Goal: Transaction & Acquisition: Subscribe to service/newsletter

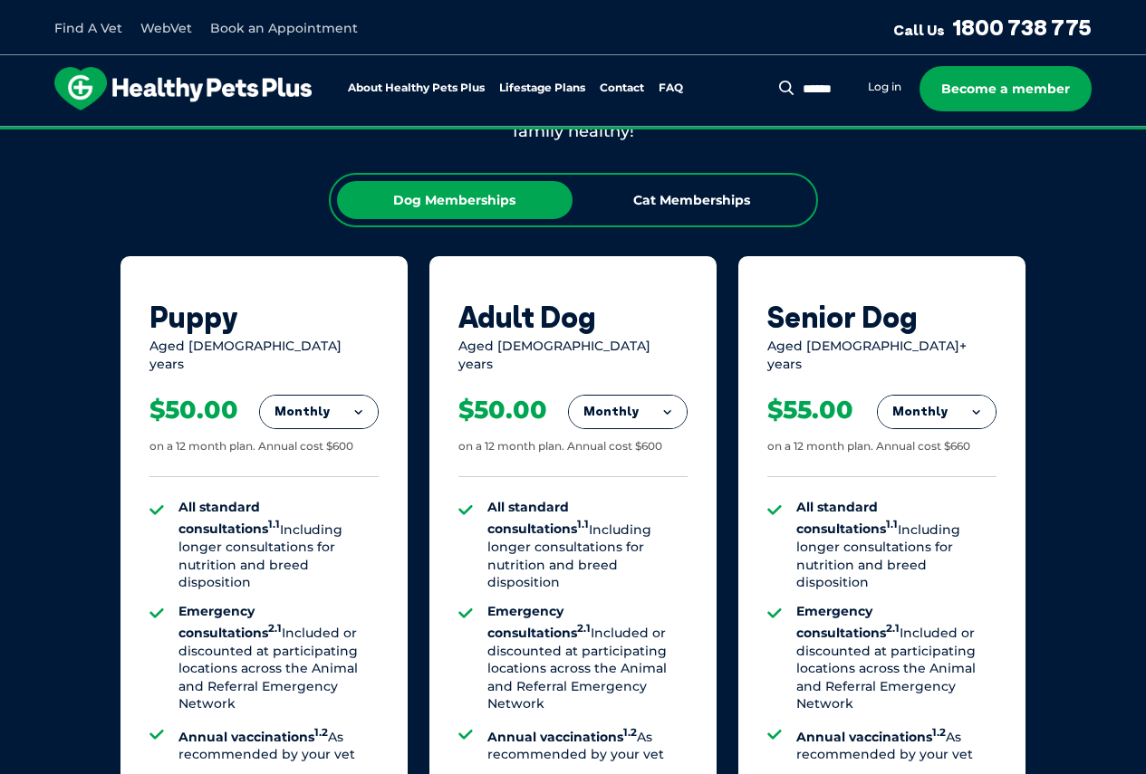
scroll to position [1057, 0]
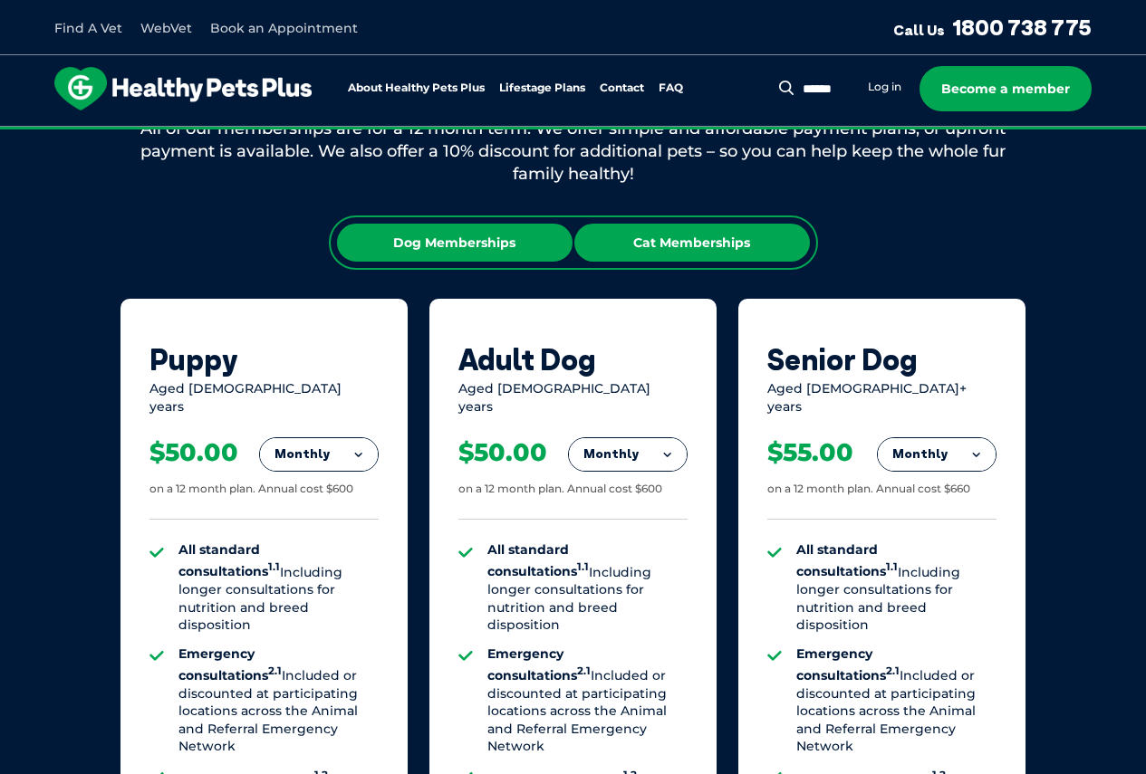
click at [751, 243] on div "Cat Memberships" at bounding box center [692, 243] width 236 height 38
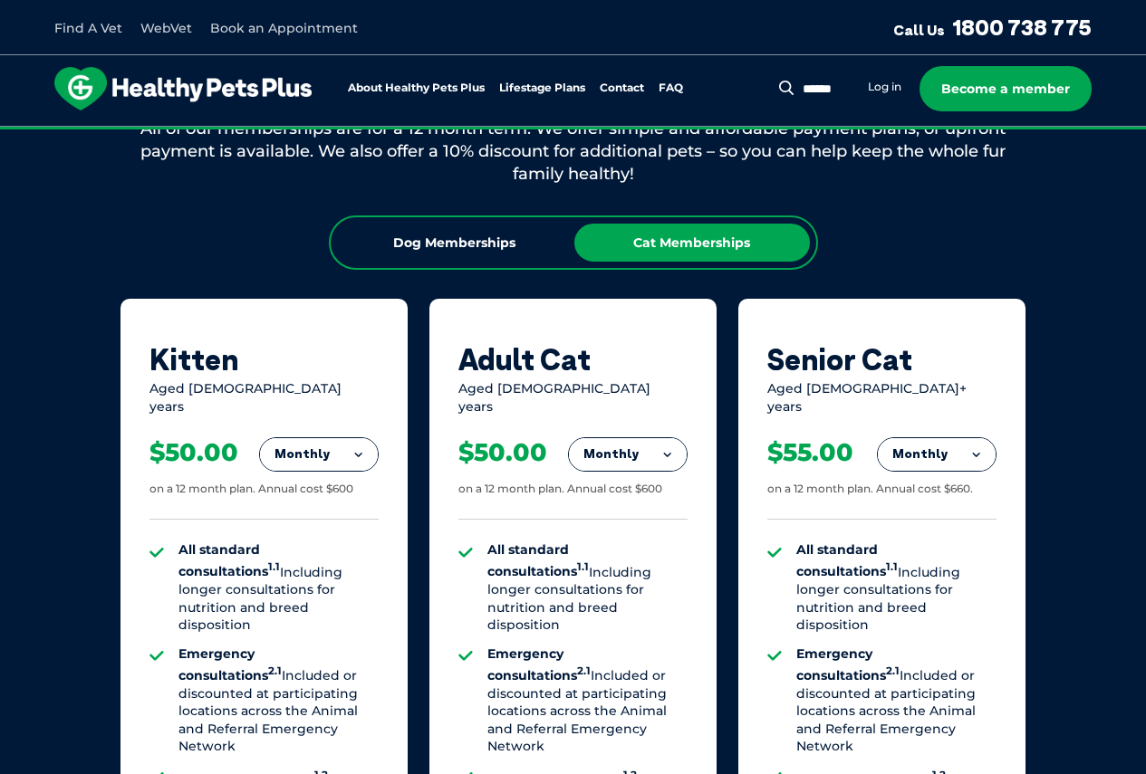
scroll to position [1238, 0]
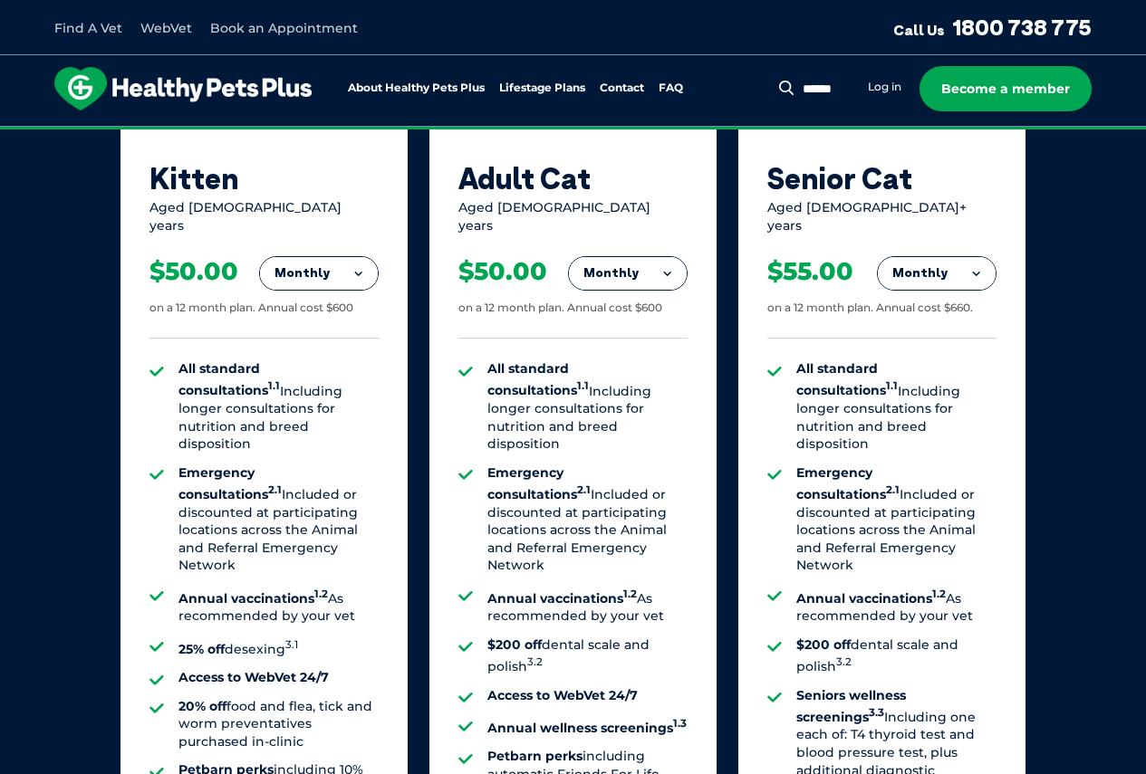
click at [475, 276] on div "$50.00 on a 12 month plan. Annual cost $600" at bounding box center [572, 287] width 229 height 104
click at [598, 257] on button "Monthly" at bounding box center [628, 273] width 118 height 33
click at [621, 313] on li "Fortnightly" at bounding box center [628, 311] width 118 height 43
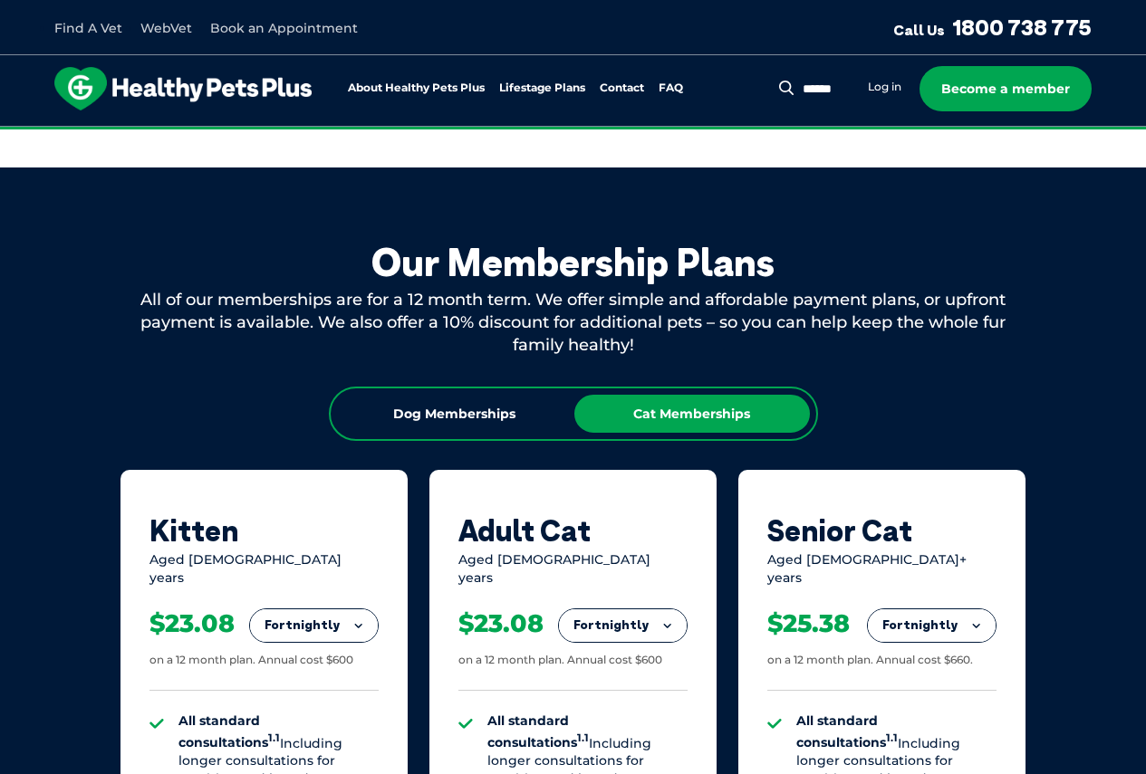
scroll to position [876, 0]
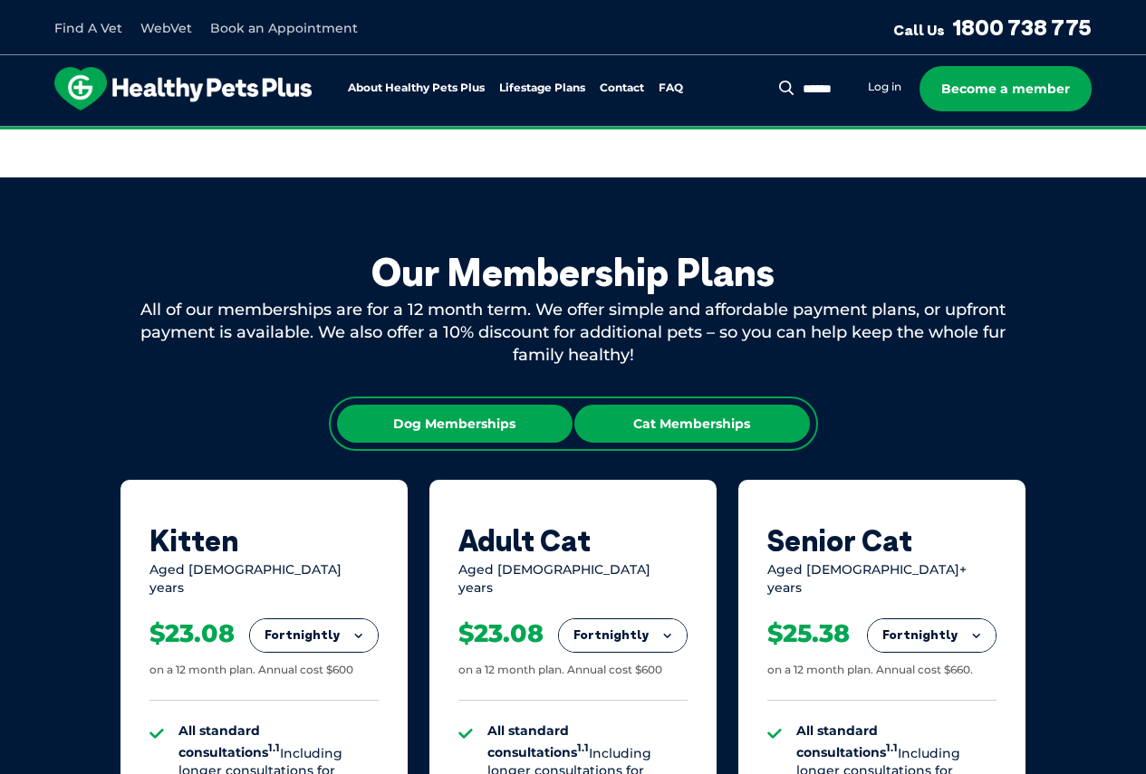
click at [526, 415] on div "Dog Memberships" at bounding box center [455, 424] width 236 height 38
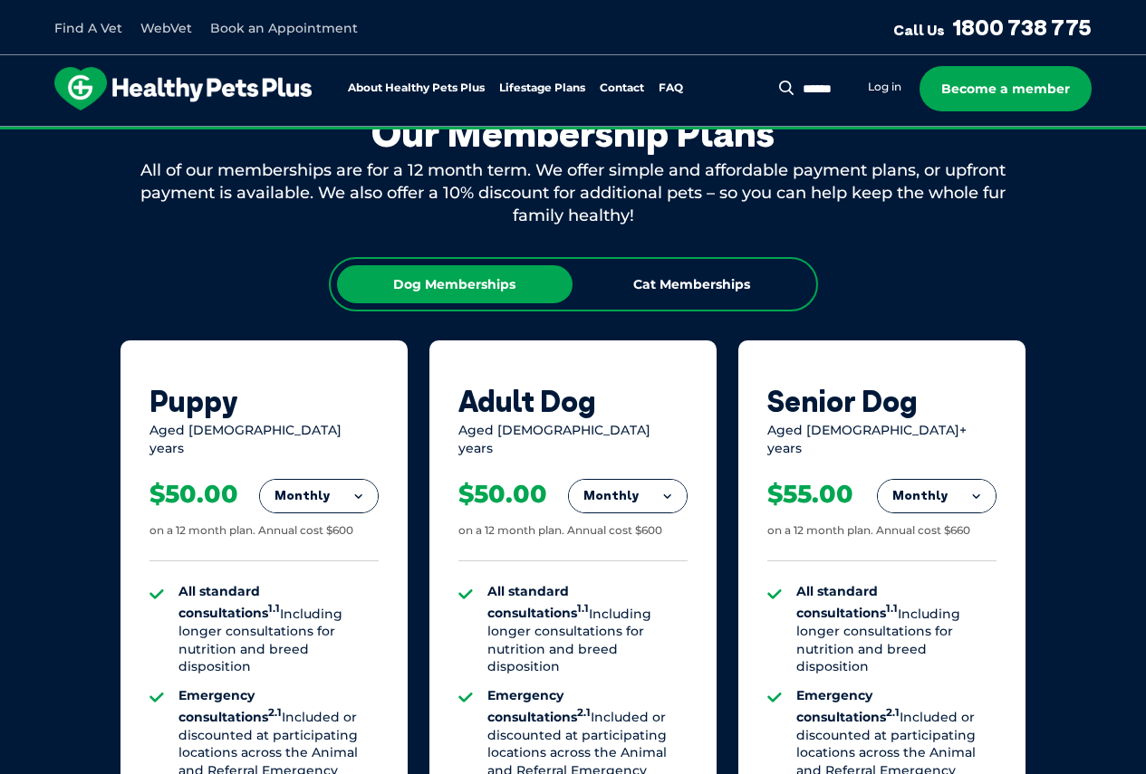
scroll to position [1148, 0]
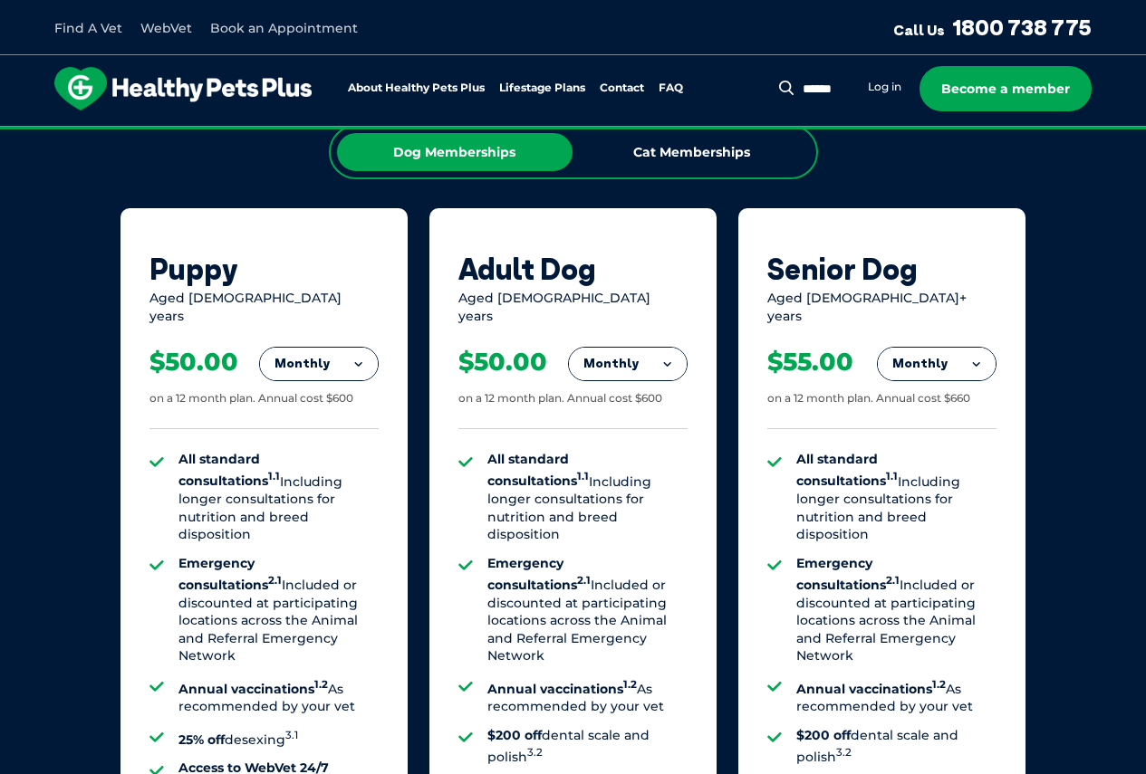
click at [944, 362] on button "Monthly" at bounding box center [937, 364] width 118 height 33
click at [915, 483] on li "Yearly" at bounding box center [937, 488] width 118 height 43
click at [910, 353] on button "Yearly" at bounding box center [937, 364] width 118 height 33
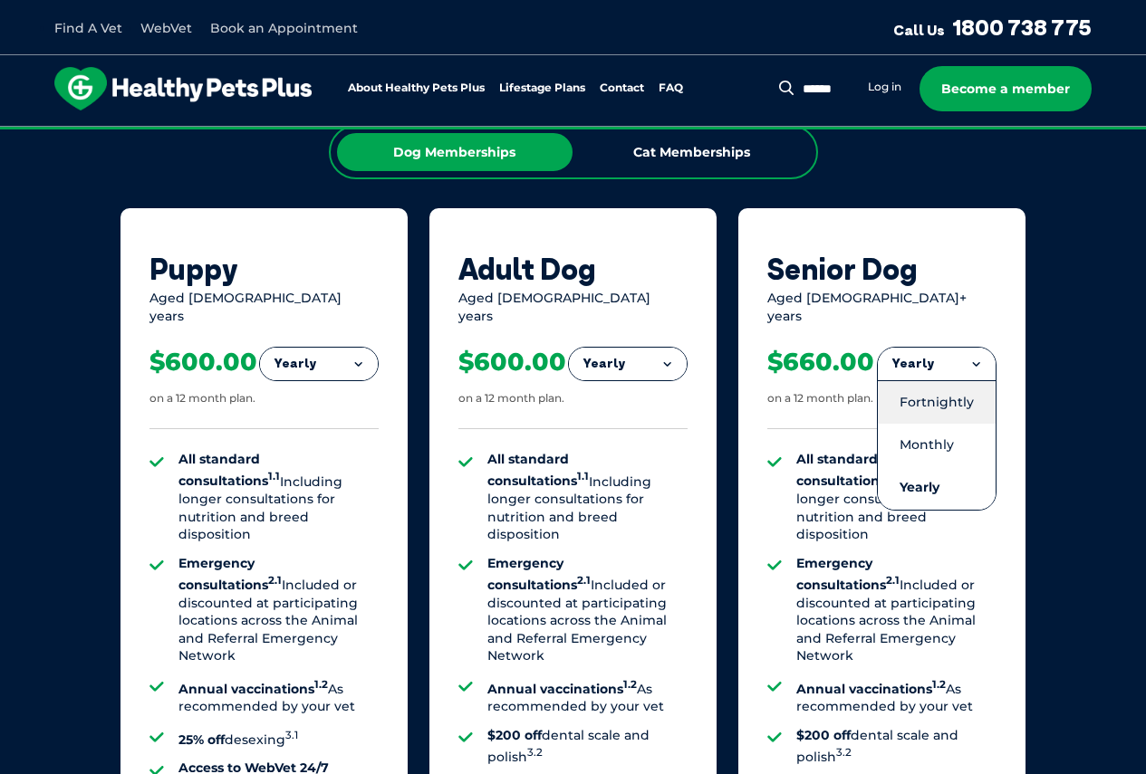
click at [944, 383] on li "Fortnightly" at bounding box center [937, 401] width 118 height 43
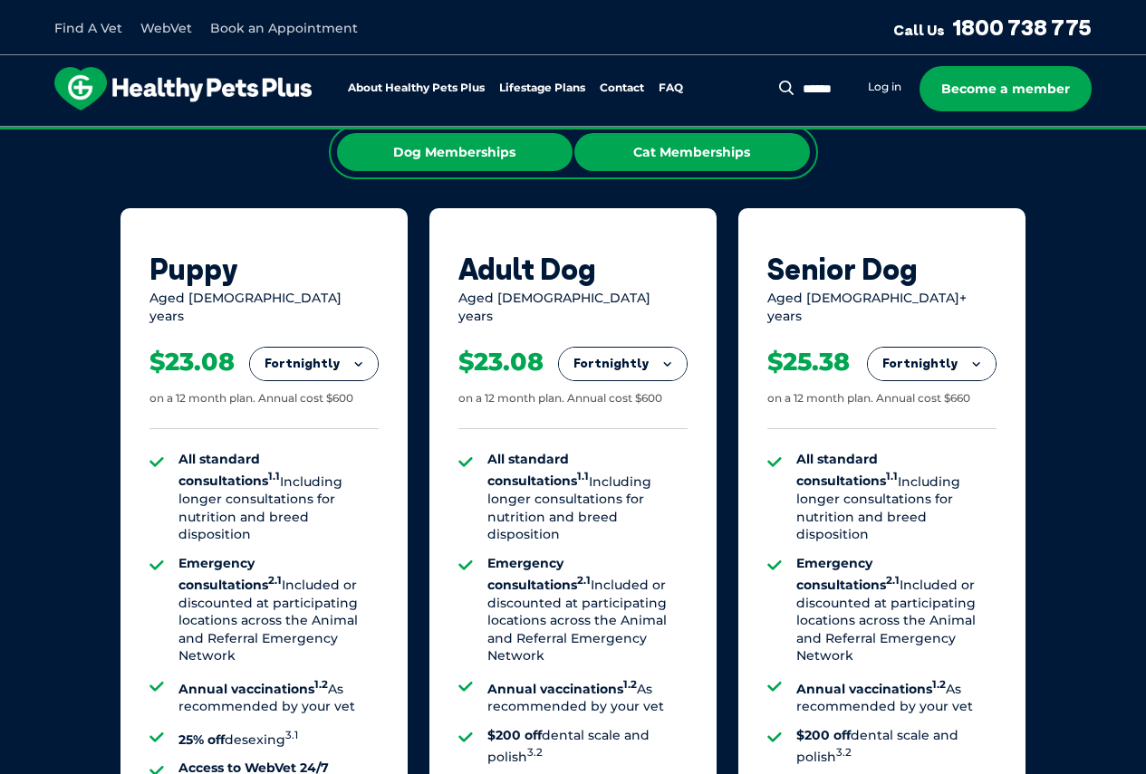
click at [715, 135] on div "Cat Memberships" at bounding box center [692, 152] width 236 height 38
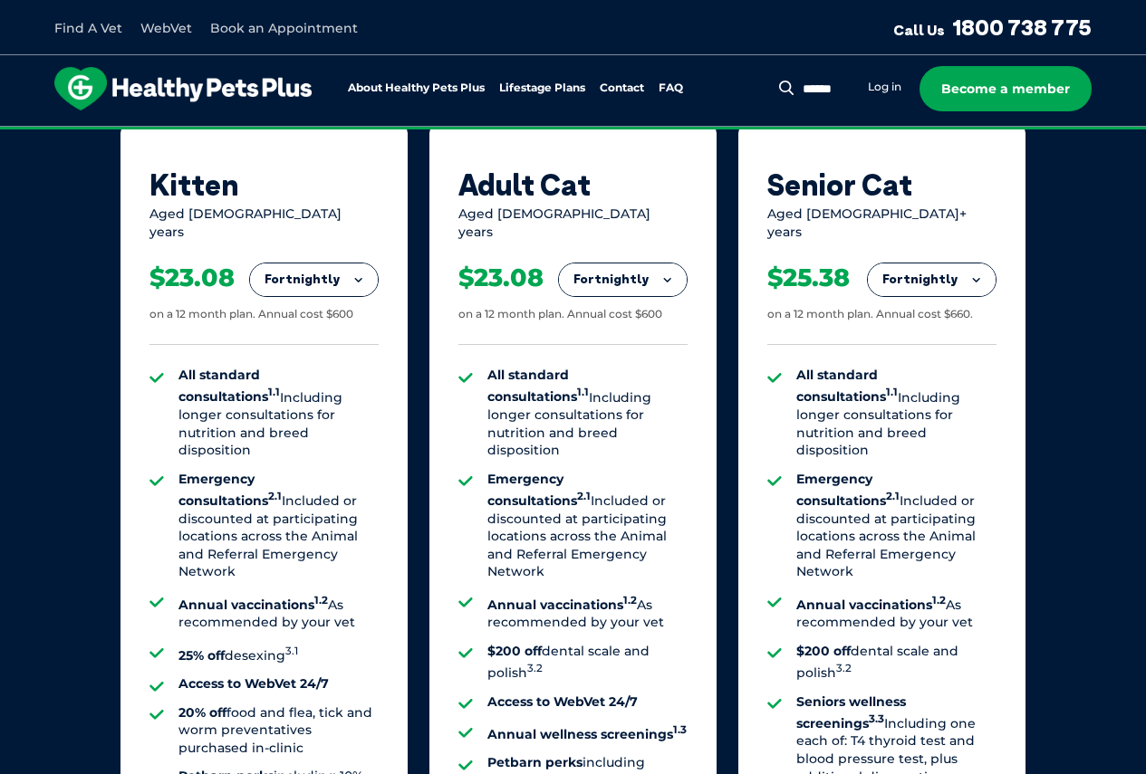
scroll to position [1329, 0]
